Goal: Task Accomplishment & Management: Manage account settings

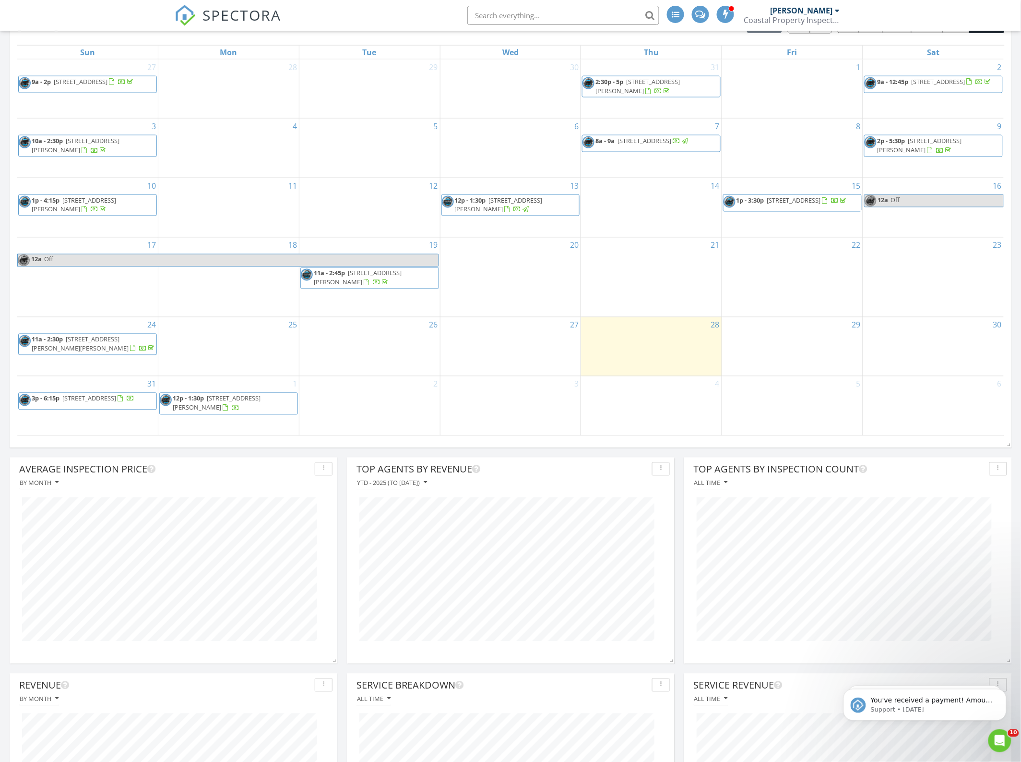
scroll to position [420, 0]
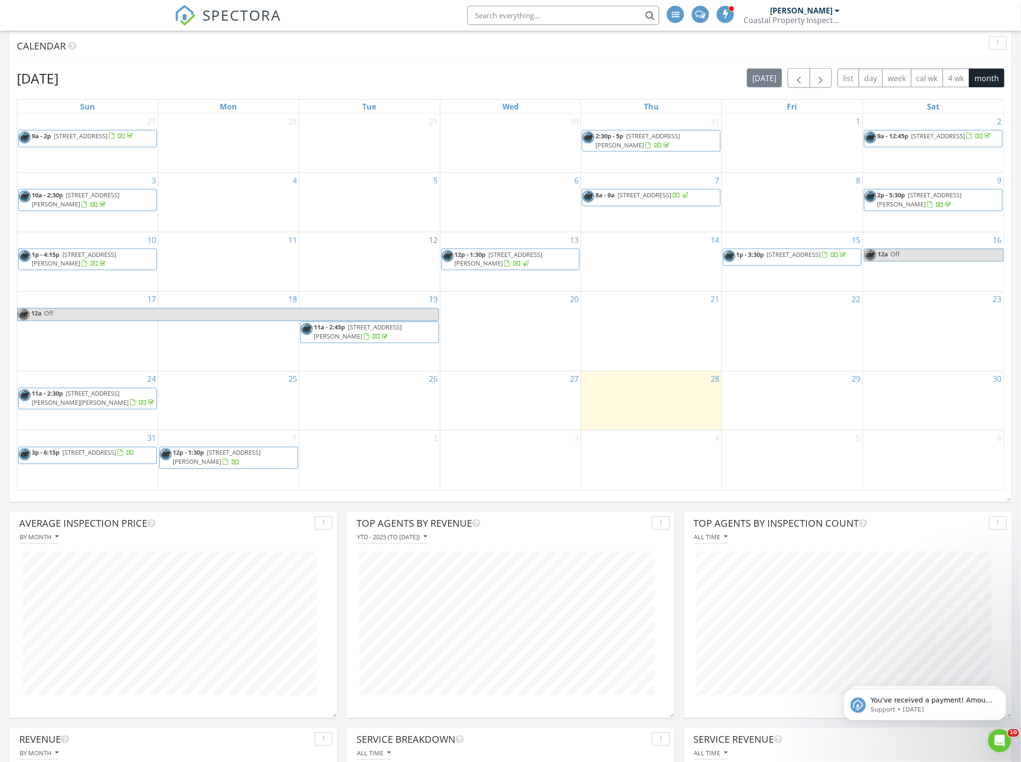
click at [965, 138] on span "270 Cypress Lake Dr, Gulf Shores 36542" at bounding box center [939, 135] width 54 height 9
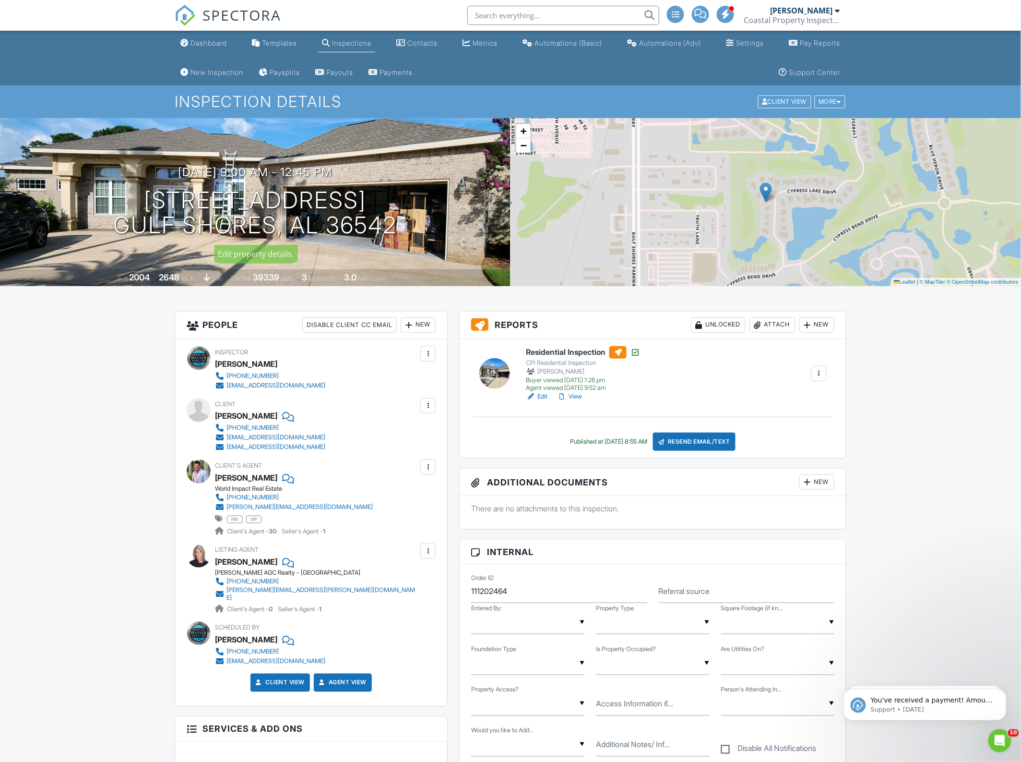
copy h1 "270 Cypress Lake Dr Gulf Shores, AL 36542"
drag, startPoint x: 125, startPoint y: 198, endPoint x: 396, endPoint y: 231, distance: 272.6
click at [396, 231] on div "08/02/2025 9:00 am - 12:45 pm 270 Cypress Lake Dr Gulf Shores, AL 36542" at bounding box center [255, 202] width 511 height 72
copy h3 "08/02/2025 9:00 am"
drag, startPoint x: 158, startPoint y: 172, endPoint x: 280, endPoint y: 176, distance: 121.5
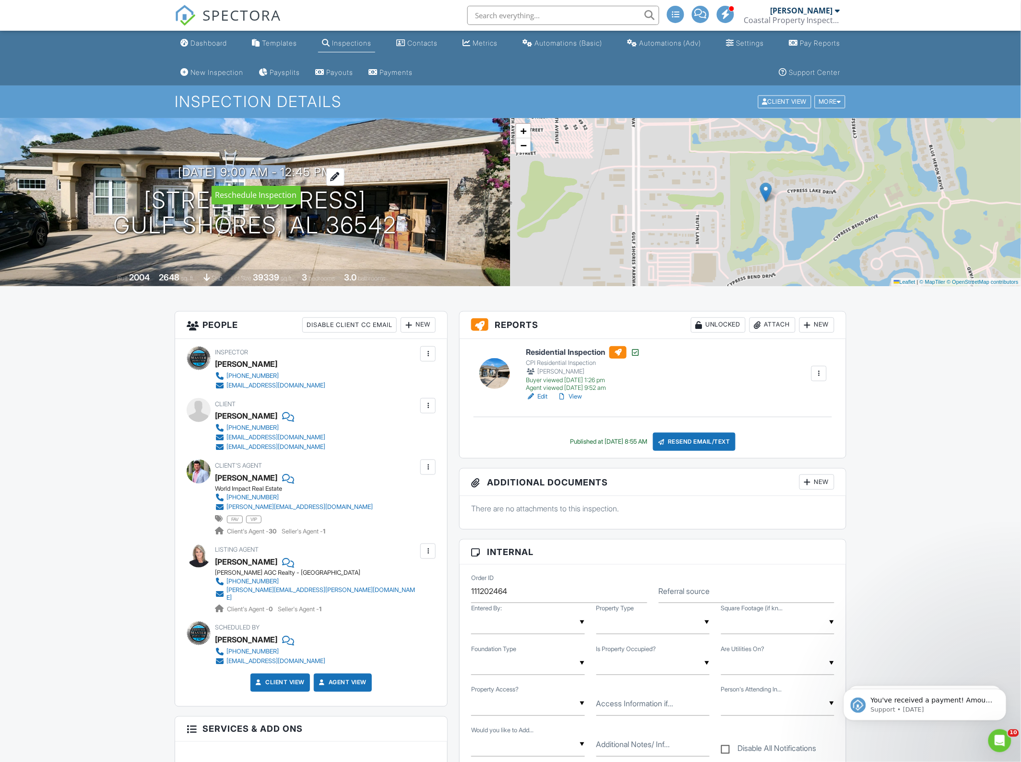
click at [280, 176] on div "08/02/2025 9:00 am - 12:45 pm 270 Cypress Lake Dr Gulf Shores, AL 36542" at bounding box center [255, 202] width 511 height 72
drag, startPoint x: 130, startPoint y: 202, endPoint x: 382, endPoint y: 206, distance: 252.9
click at [382, 206] on h1 "270 Cypress Lake Dr Gulf Shores, AL 36542" at bounding box center [256, 213] width 284 height 51
copy h1 "270 Cypress Lake Dr"
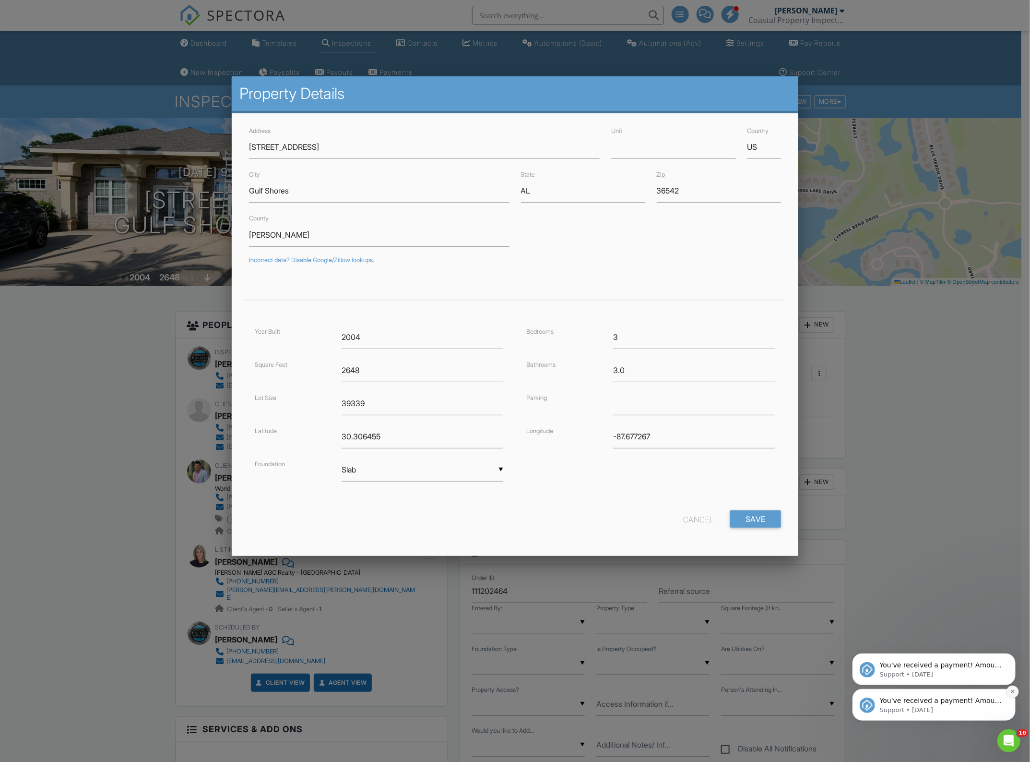
click at [1011, 690] on icon "Dismiss notification" at bounding box center [1012, 690] width 3 height 3
click at [1013, 692] on icon "Dismiss notification" at bounding box center [1012, 690] width 5 height 5
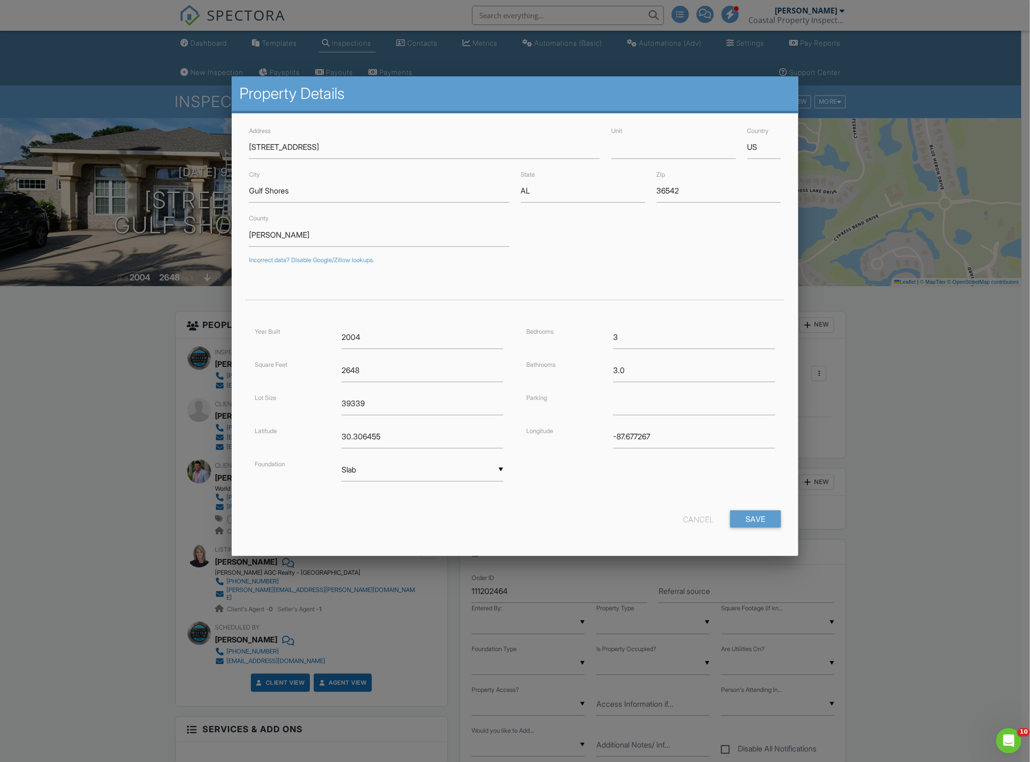
click at [1011, 733] on div "Open Intercom Messenger" at bounding box center [1008, 739] width 32 height 32
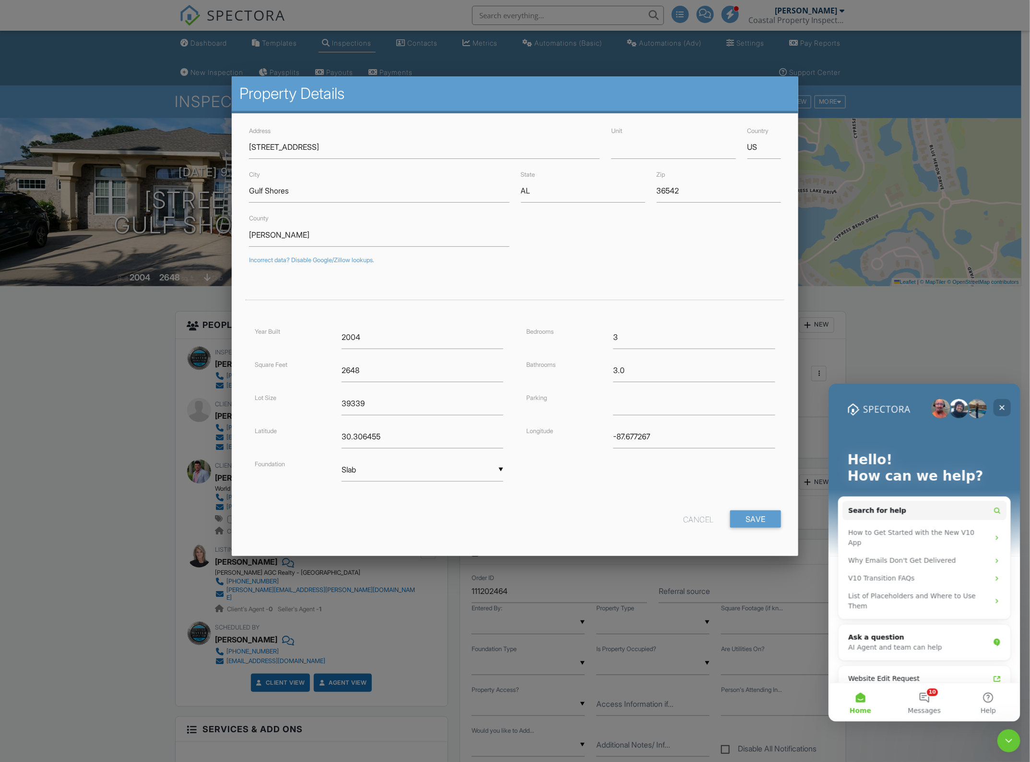
click at [998, 410] on icon "Close" at bounding box center [1002, 407] width 8 height 8
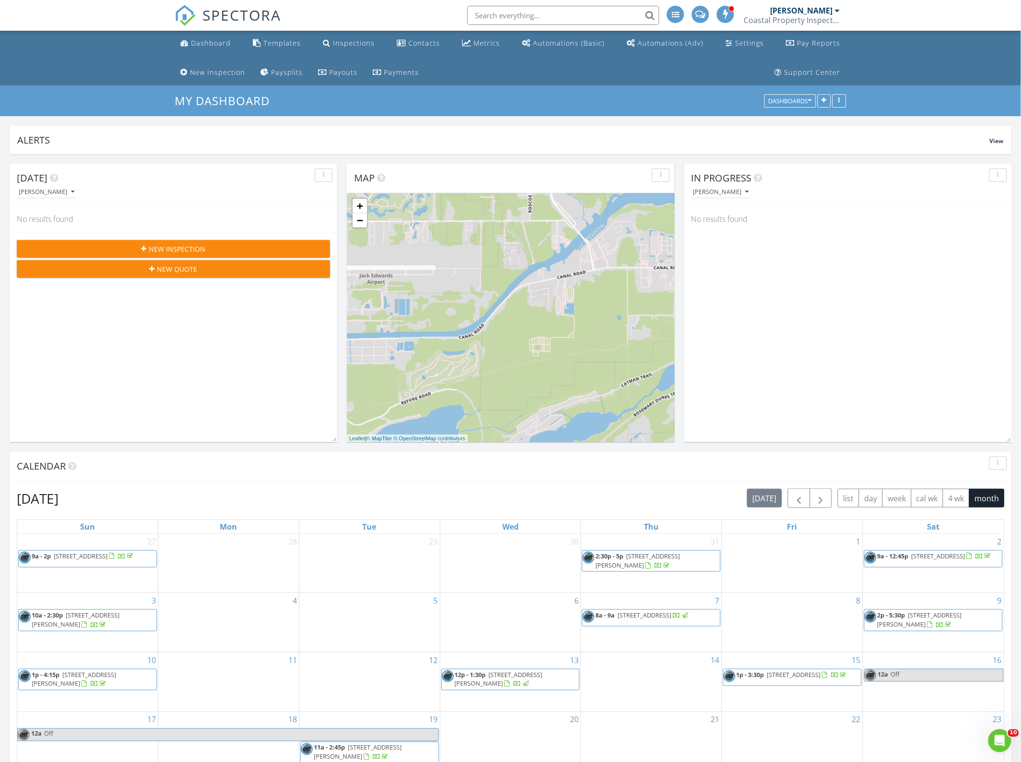
click at [912, 560] on span "[STREET_ADDRESS]" at bounding box center [939, 555] width 54 height 9
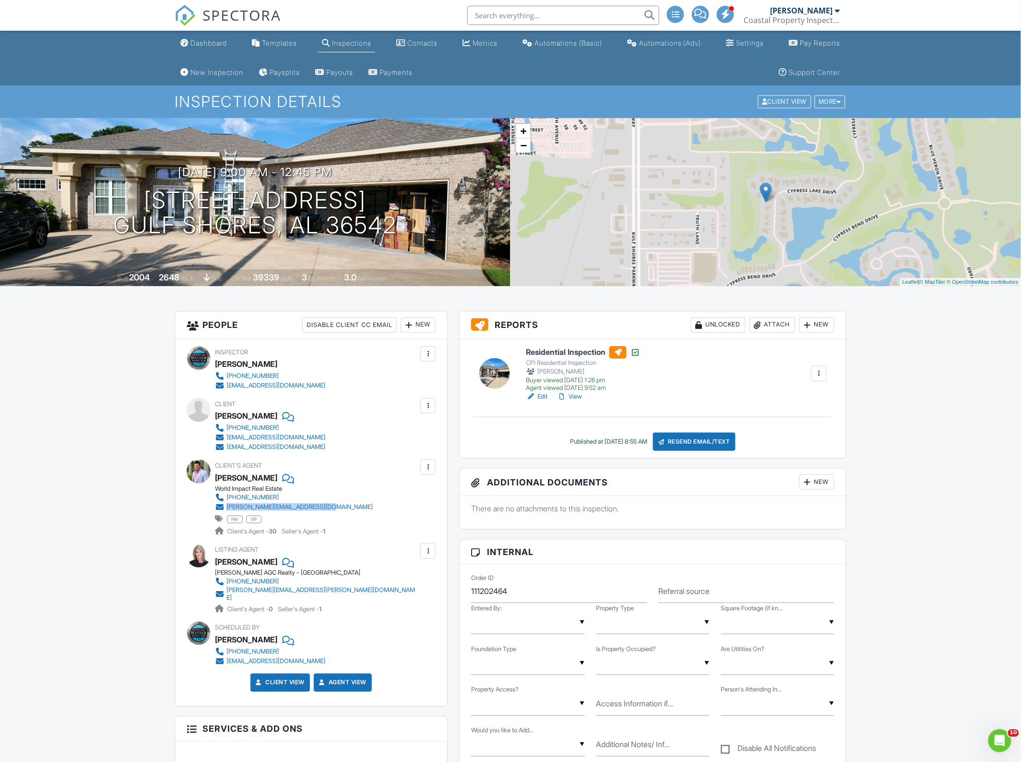
drag, startPoint x: 334, startPoint y: 504, endPoint x: 310, endPoint y: 522, distance: 30.2
click at [226, 509] on div "Client's Agent Jason Ross World Impact Real Estate 251-510-5159 jason@buythecoa…" at bounding box center [317, 497] width 204 height 76
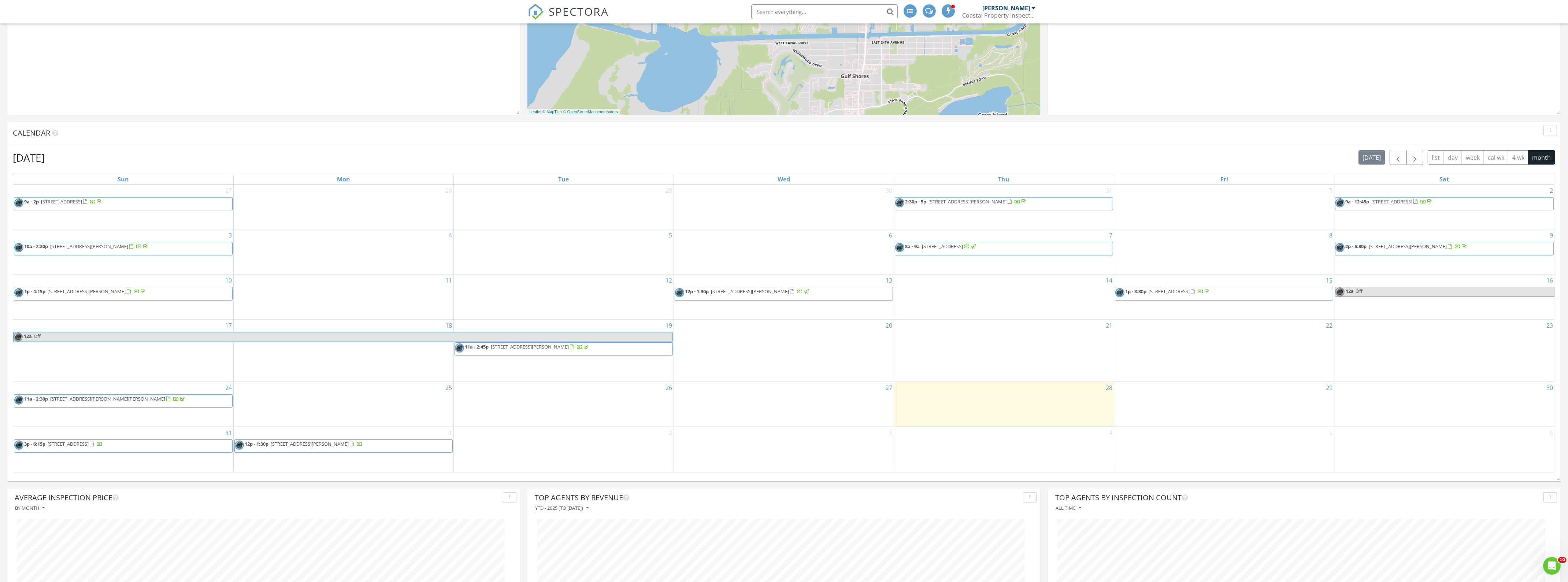
scroll to position [321, 0]
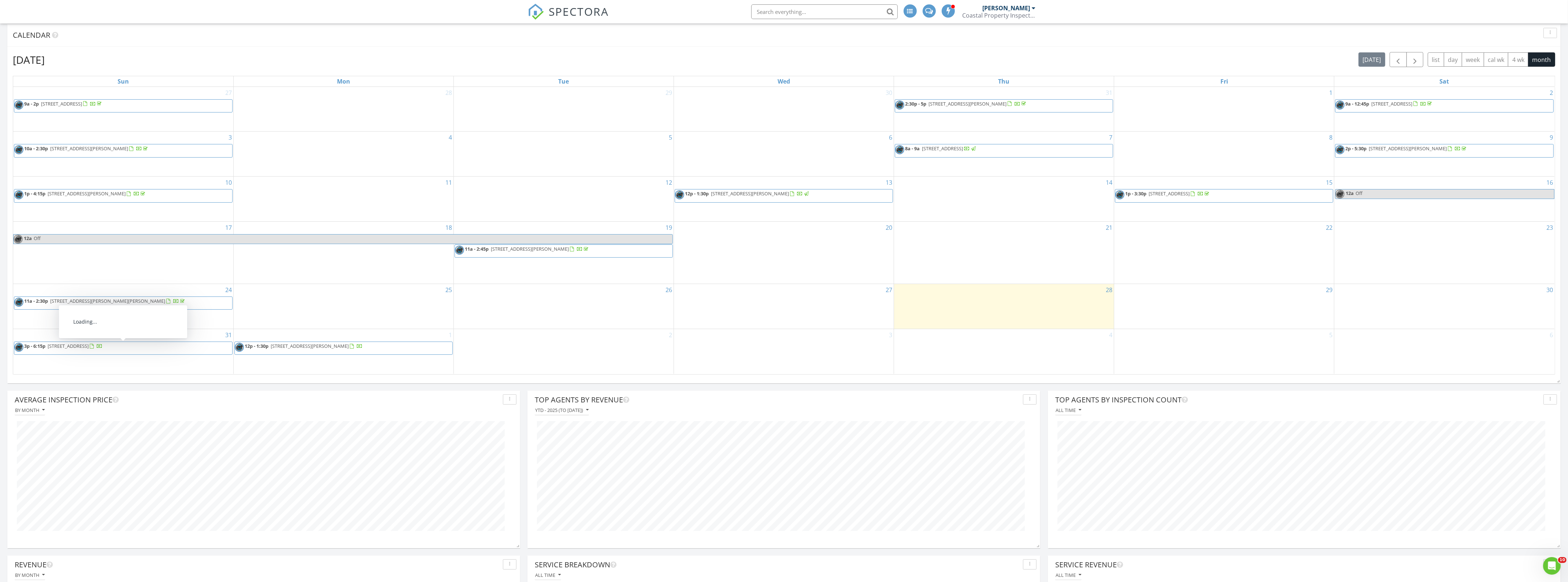
click at [102, 353] on span "3p - 6:15p 21802 Yosemite Blvd, Fairhope 36532" at bounding box center [59, 348] width 89 height 11
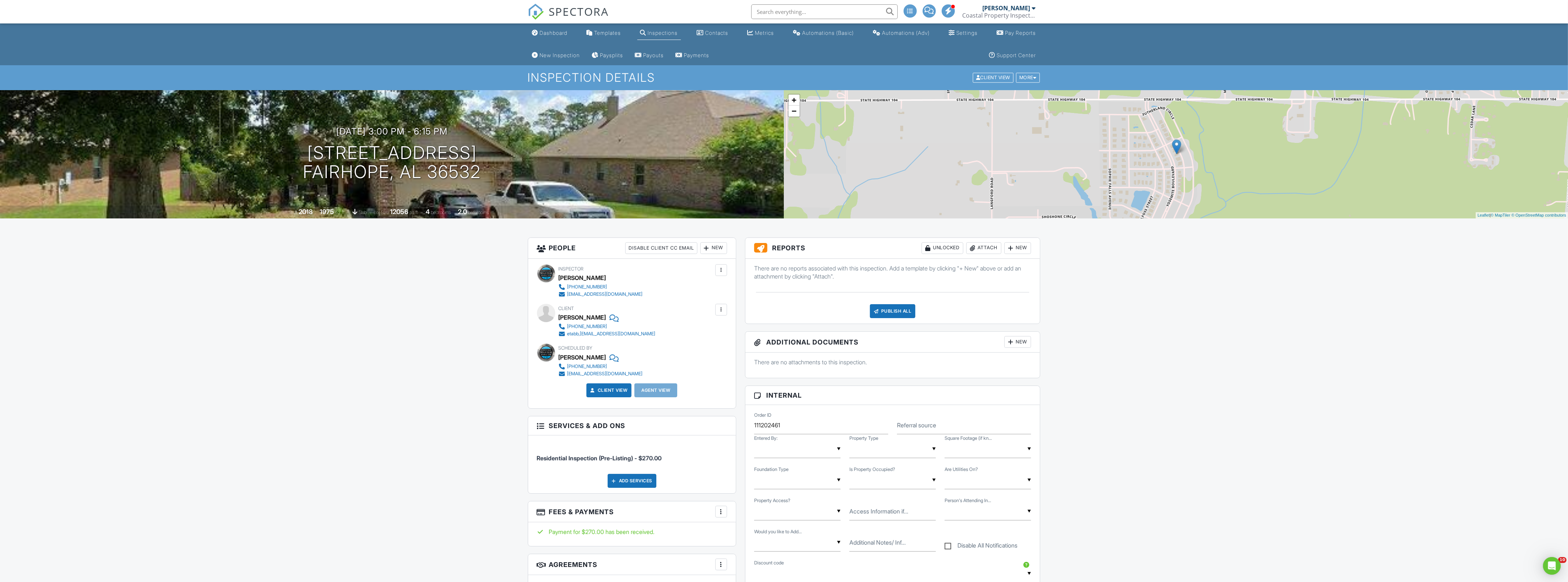
click at [1033, 86] on div "Inspection Details Client View More Property Details Reschedule Reorder / Copy …" at bounding box center [784, 77] width 1568 height 24
click at [1030, 81] on div "More" at bounding box center [1028, 77] width 24 height 10
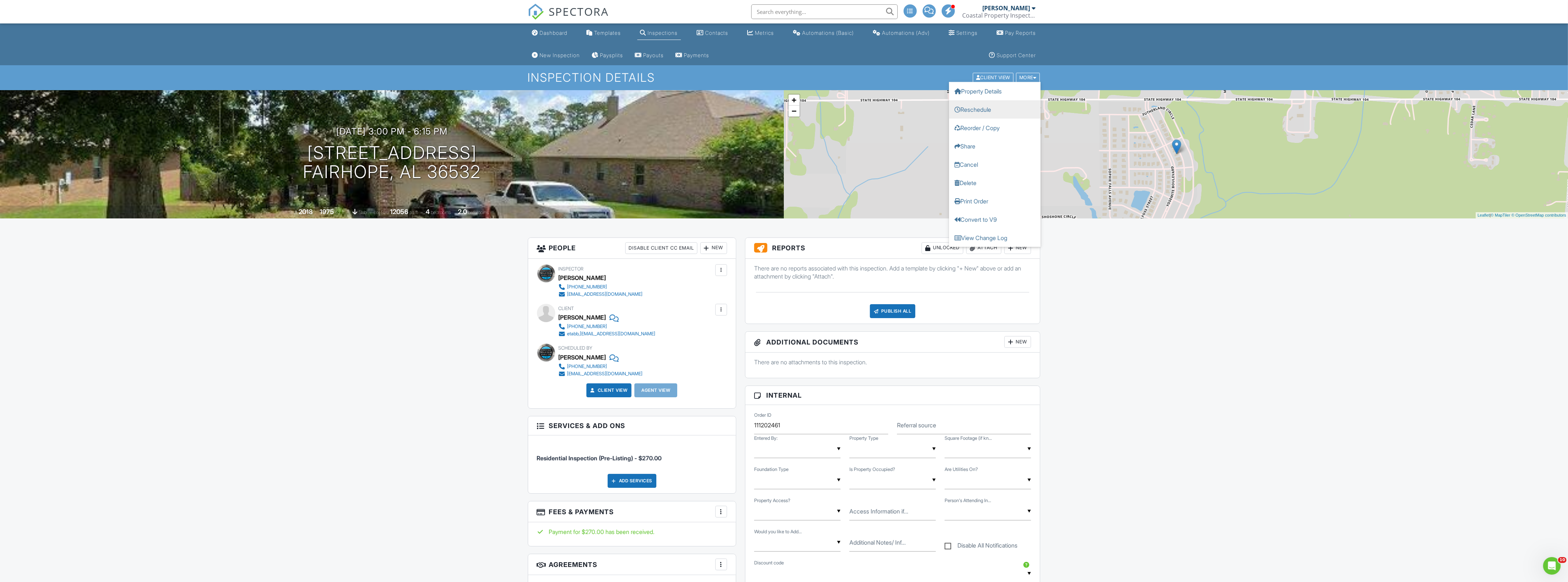
click at [992, 110] on link "Reschedule" at bounding box center [995, 109] width 92 height 18
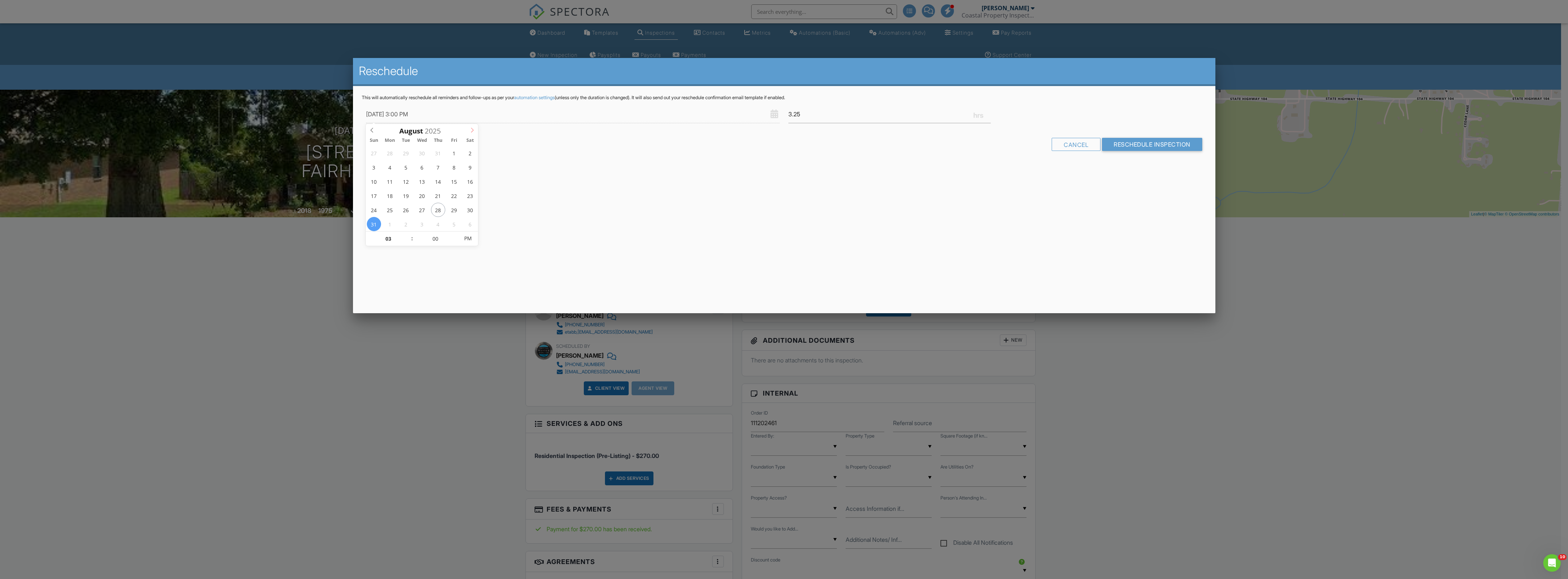
click at [474, 129] on icon at bounding box center [472, 130] width 5 height 5
type input "[DATE] 3:00 PM"
click at [854, 204] on div "Reschedule This will automatically reschedule all reminders and follow-ups as p…" at bounding box center [784, 185] width 863 height 255
click at [1166, 173] on input "Reschedule Inspection" at bounding box center [1152, 172] width 100 height 13
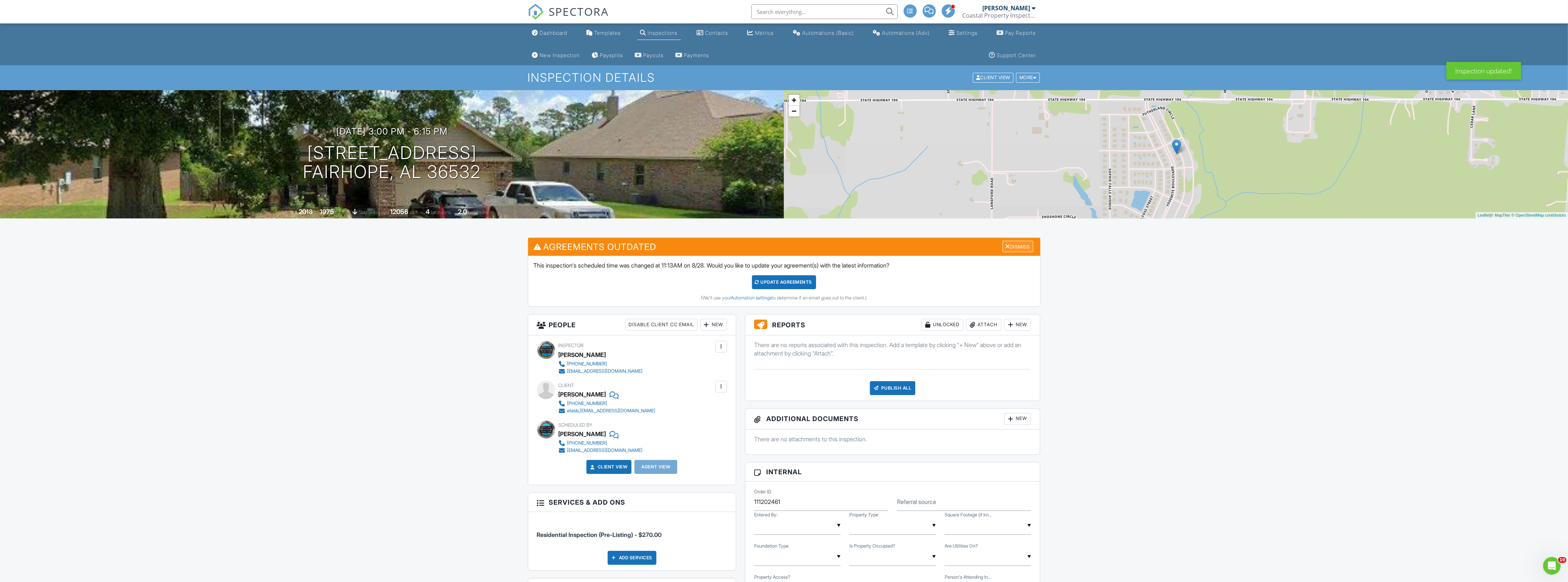
click at [1018, 243] on div "Dismiss" at bounding box center [1018, 246] width 31 height 11
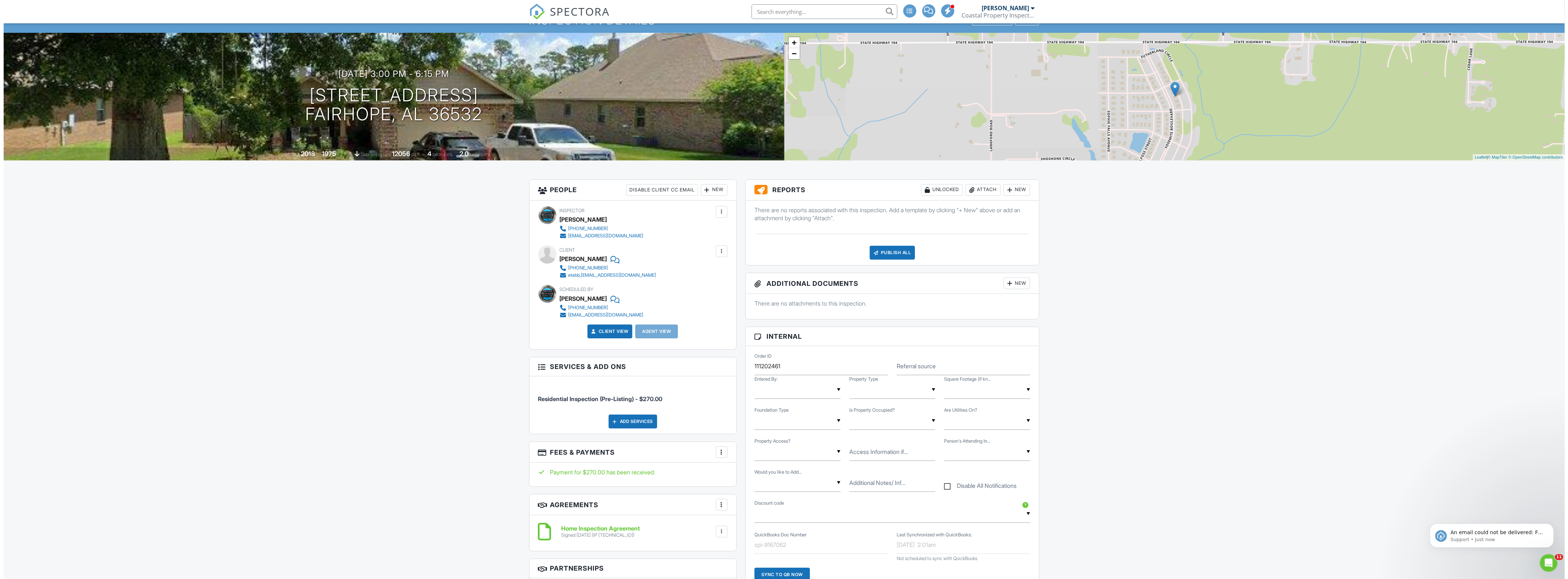
scroll to position [13, 0]
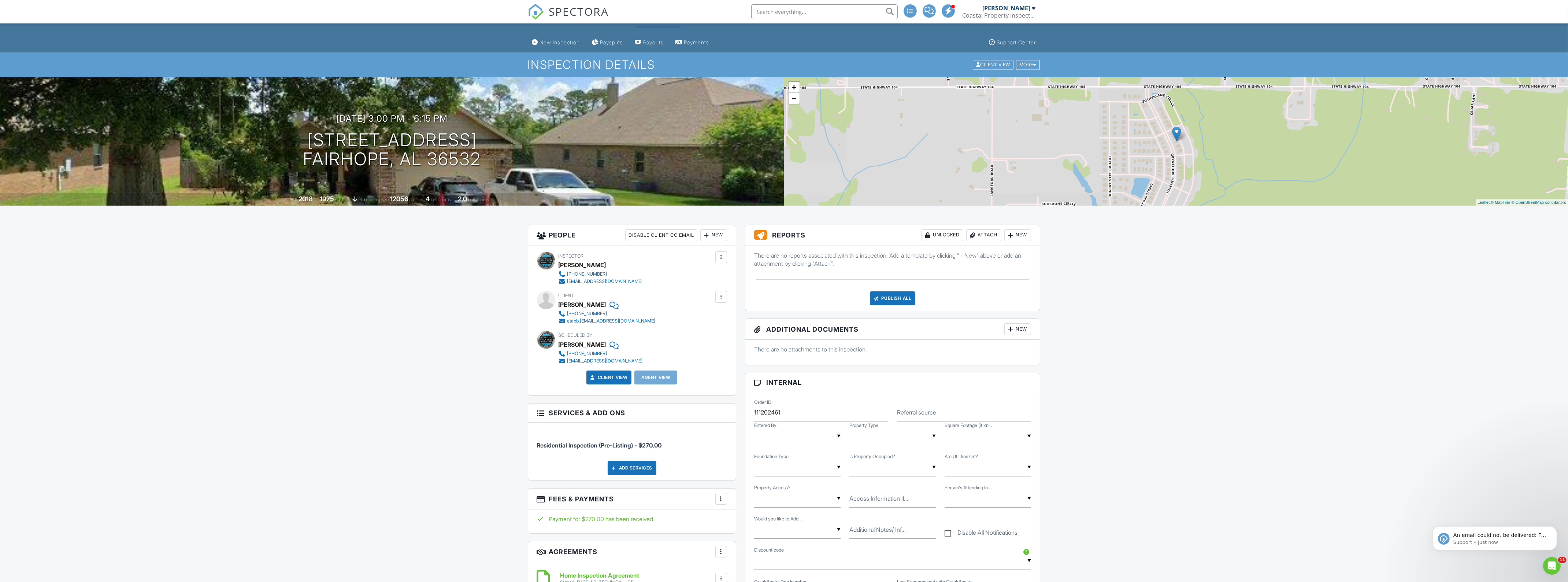
click at [718, 297] on div at bounding box center [721, 297] width 8 height 8
click at [702, 314] on li "Edit" at bounding box center [704, 319] width 37 height 18
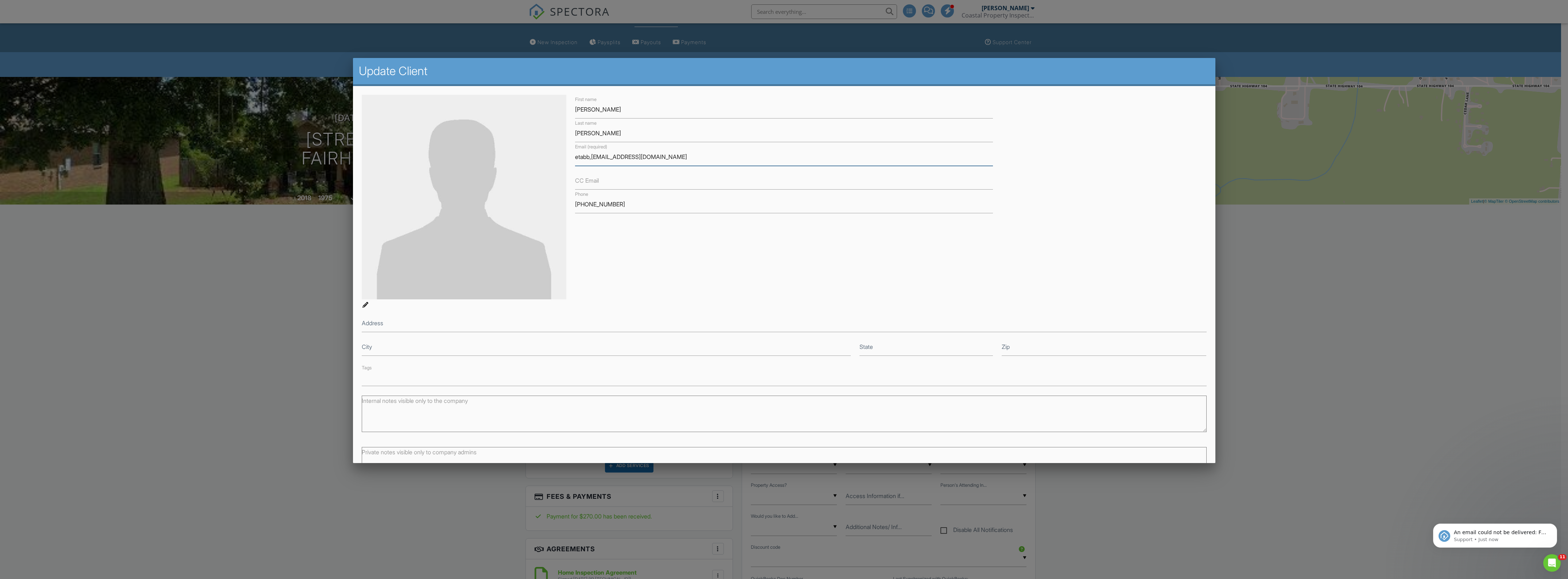
click at [591, 158] on input "etabb,realtor@gmail.com" at bounding box center [784, 157] width 418 height 18
type input "etabb.realtor@gmail.com"
click at [695, 247] on div "First name Elizabeth Last name Tabb Email (required) etabb.realtor@gmail.com CC…" at bounding box center [784, 240] width 854 height 291
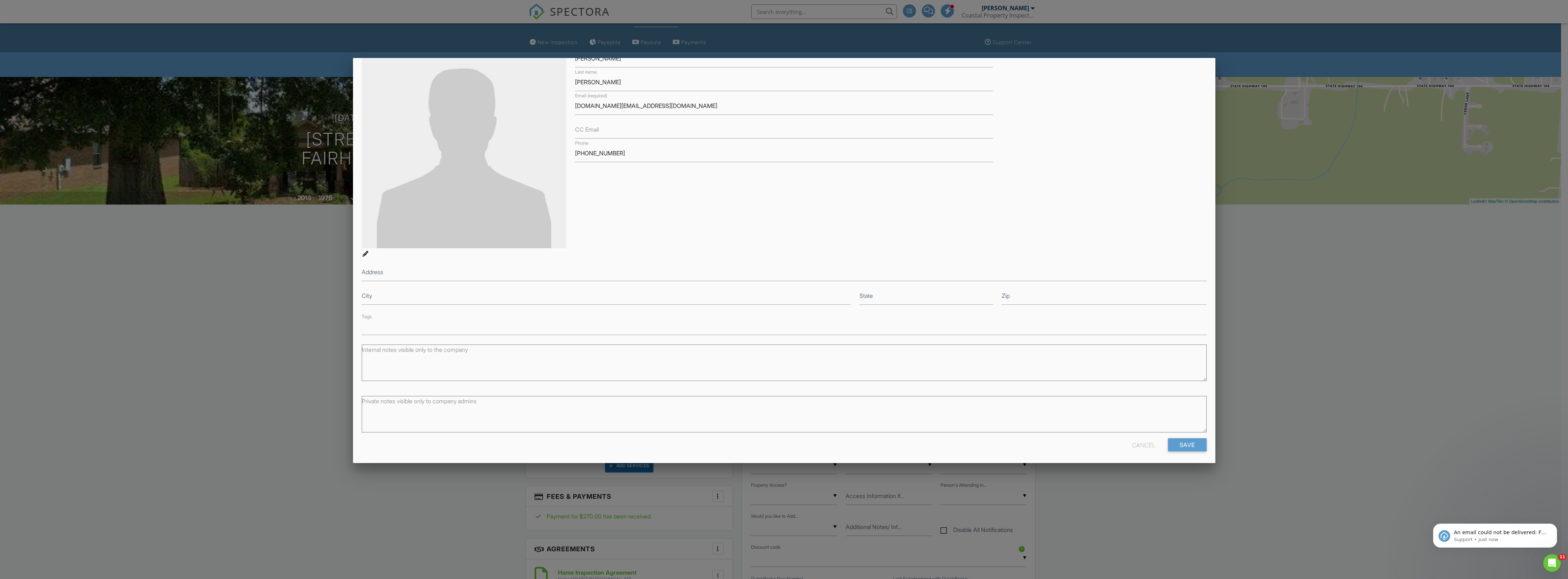
scroll to position [52, 0]
click at [1185, 441] on input "Save" at bounding box center [1187, 443] width 39 height 13
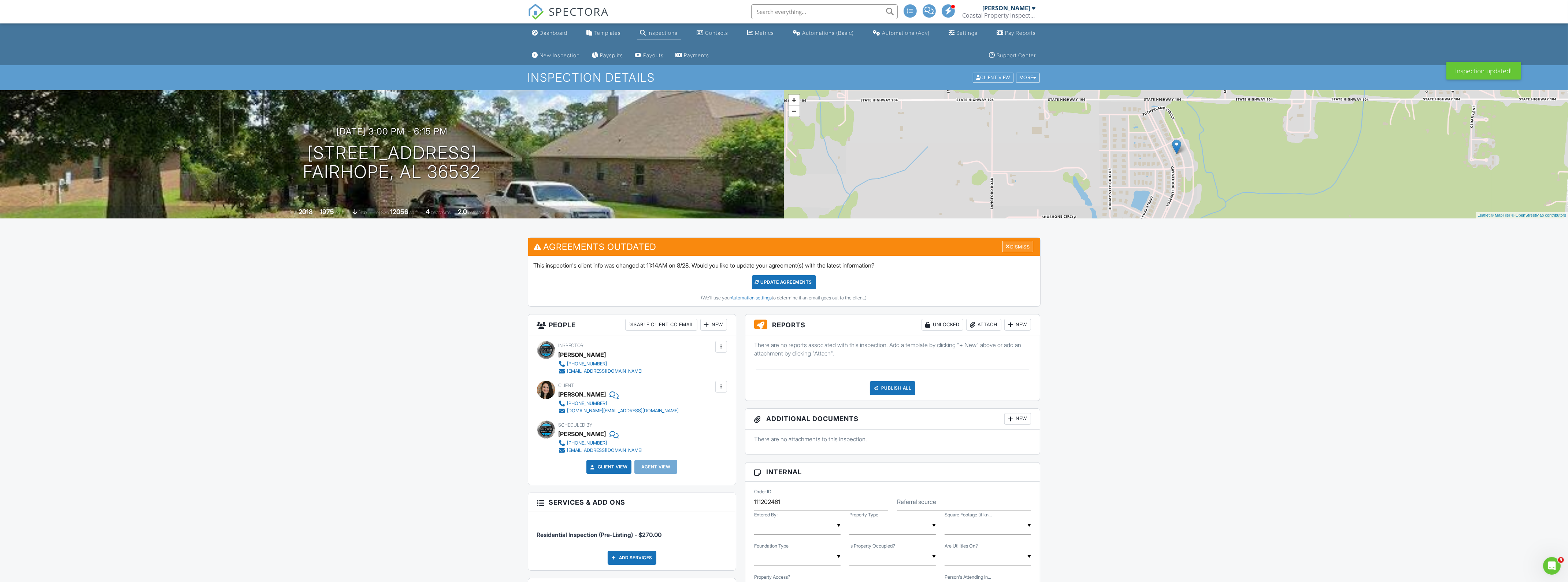
click at [1018, 244] on div "Dismiss" at bounding box center [1018, 246] width 31 height 11
